Goal: Information Seeking & Learning: Learn about a topic

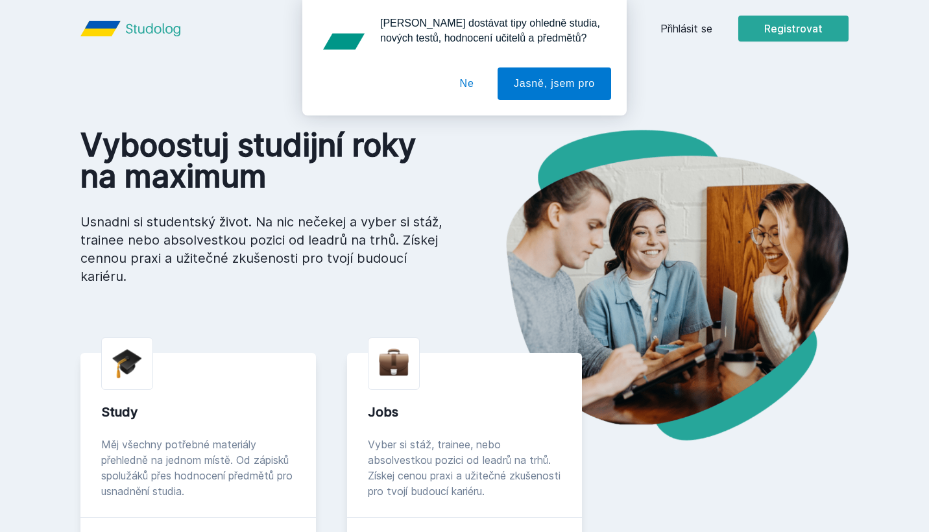
click at [462, 82] on button "Ne" at bounding box center [467, 83] width 47 height 32
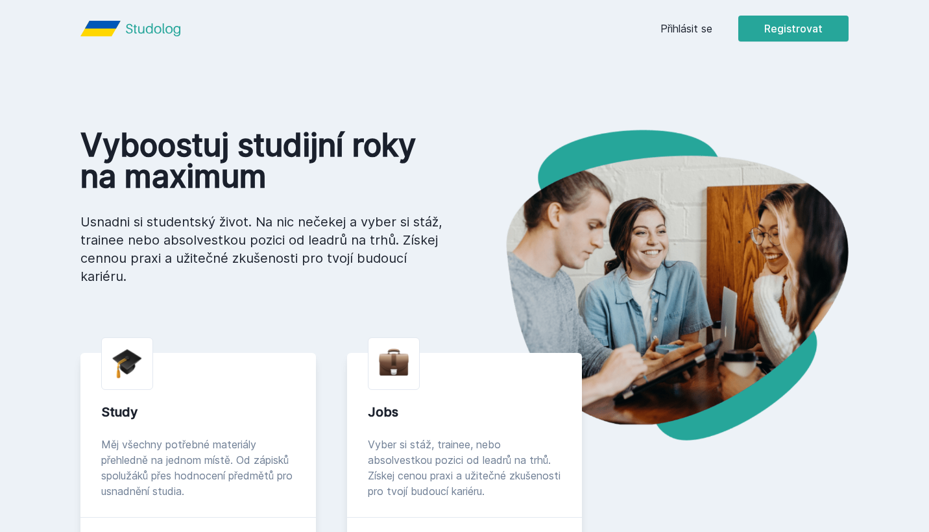
click at [708, 34] on link "Přihlásit se" at bounding box center [686, 29] width 52 height 16
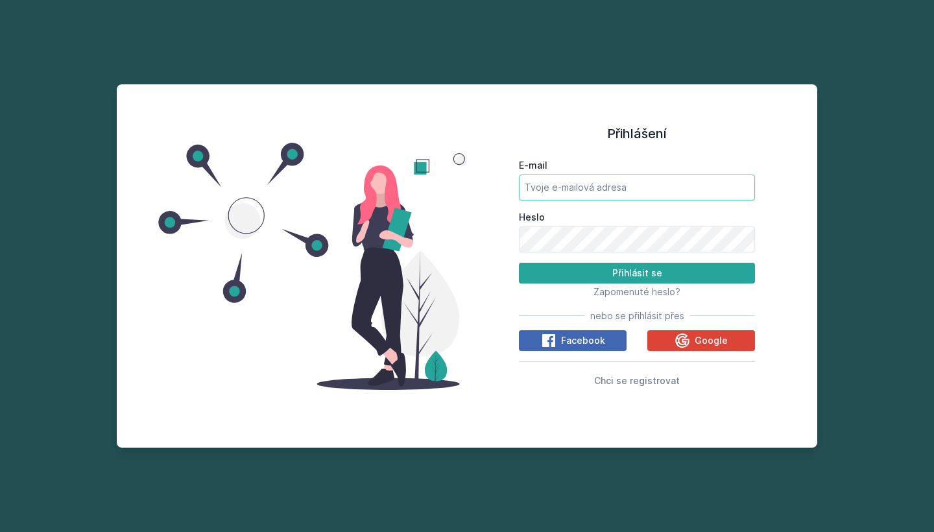
type input "[EMAIL_ADDRESS][DOMAIN_NAME]"
click at [609, 271] on button "Přihlásit se" at bounding box center [637, 273] width 236 height 21
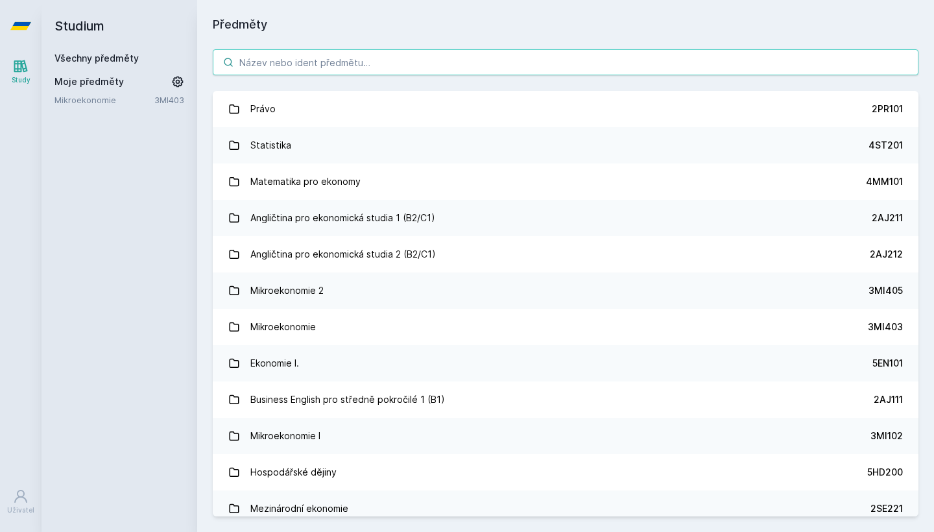
click at [395, 58] on input "search" at bounding box center [566, 62] width 706 height 26
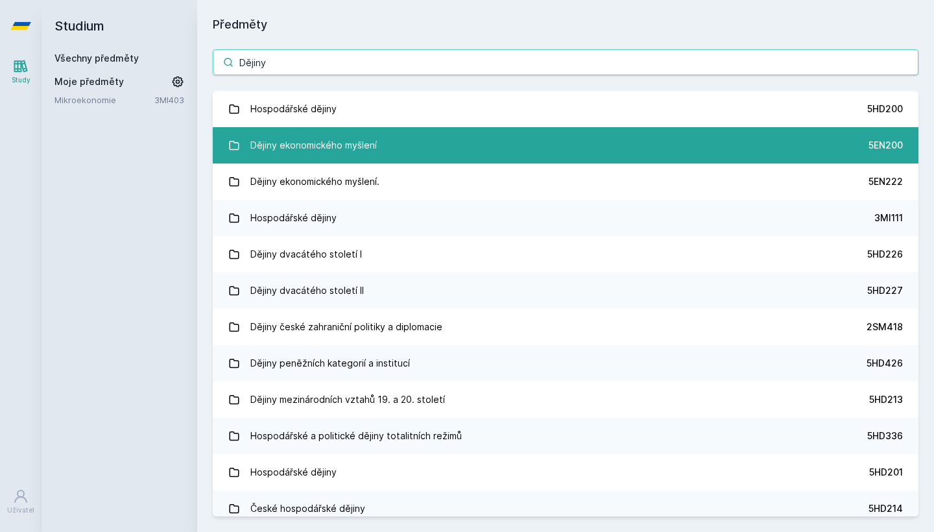
type input "Dějiny"
click at [347, 158] on div "Dějiny ekonomického myšlení" at bounding box center [313, 145] width 126 height 26
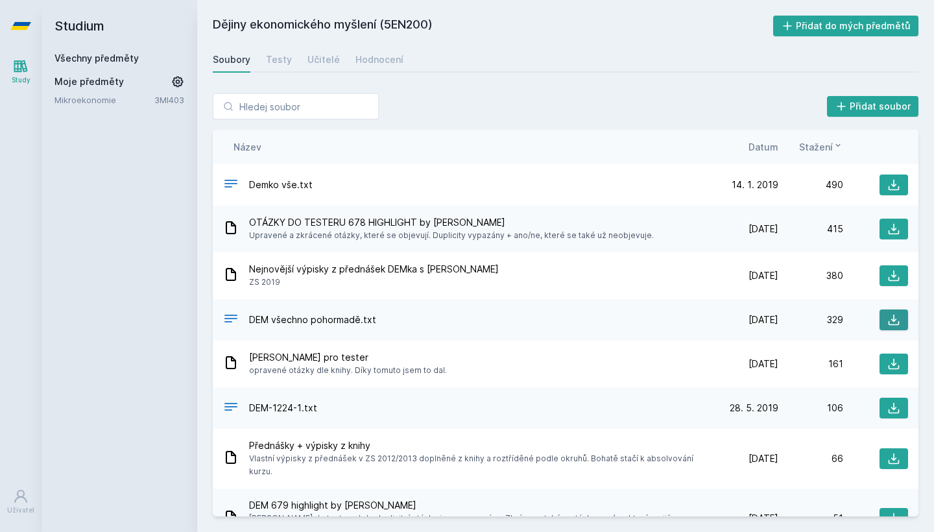
click at [889, 318] on icon at bounding box center [893, 319] width 13 height 13
